Goal: Information Seeking & Learning: Learn about a topic

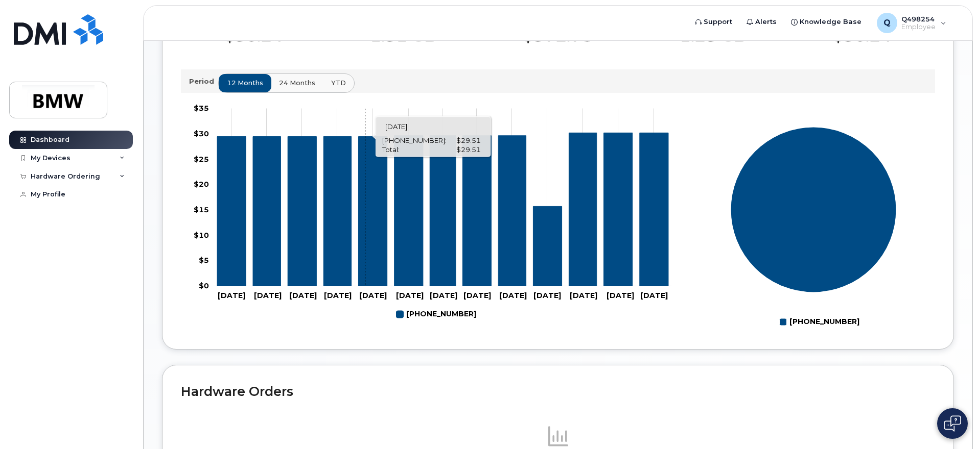
scroll to position [339, 0]
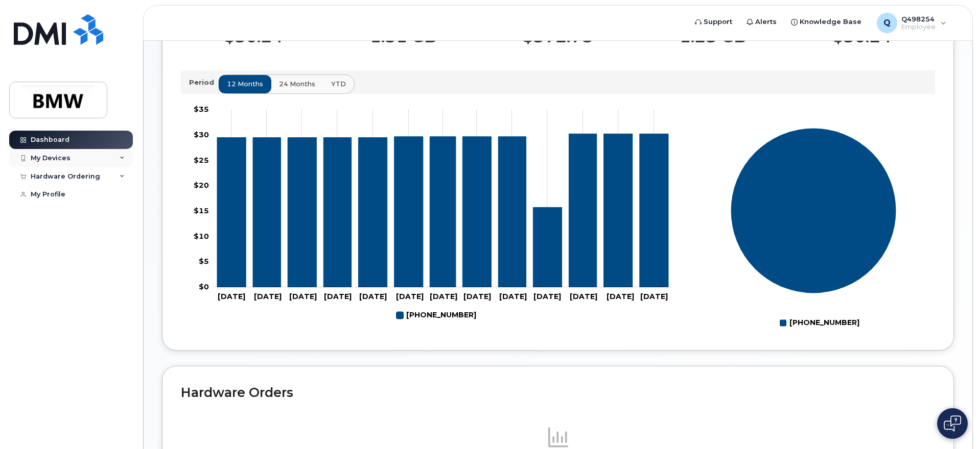
click at [119, 157] on div "My Devices" at bounding box center [71, 158] width 124 height 18
click at [117, 241] on div "Hardware Ordering" at bounding box center [71, 232] width 124 height 18
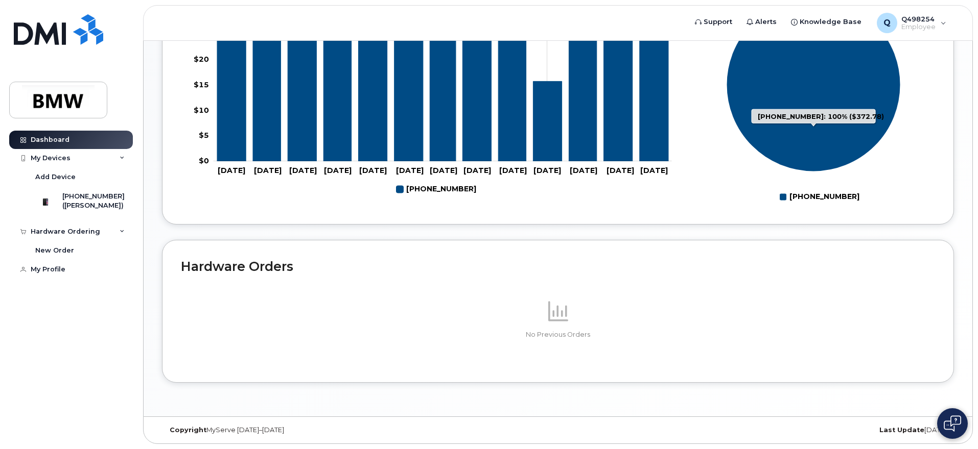
scroll to position [474, 0]
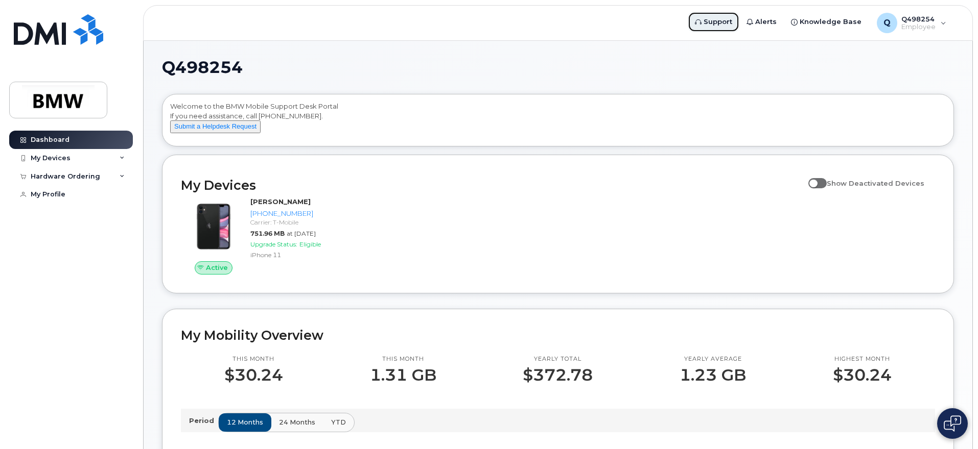
click at [727, 23] on span "Support" at bounding box center [717, 22] width 29 height 10
click at [834, 19] on span "Knowledge Base" at bounding box center [830, 22] width 62 height 10
